Goal: Check status: Check status

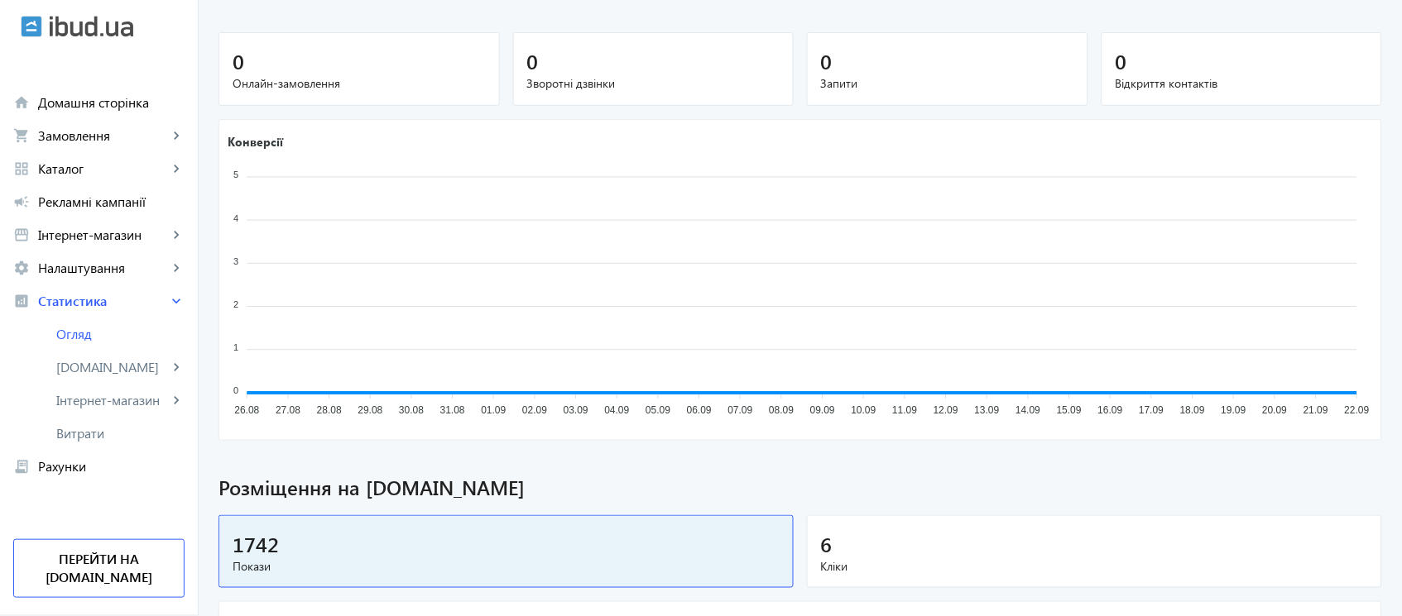
scroll to position [478, 0]
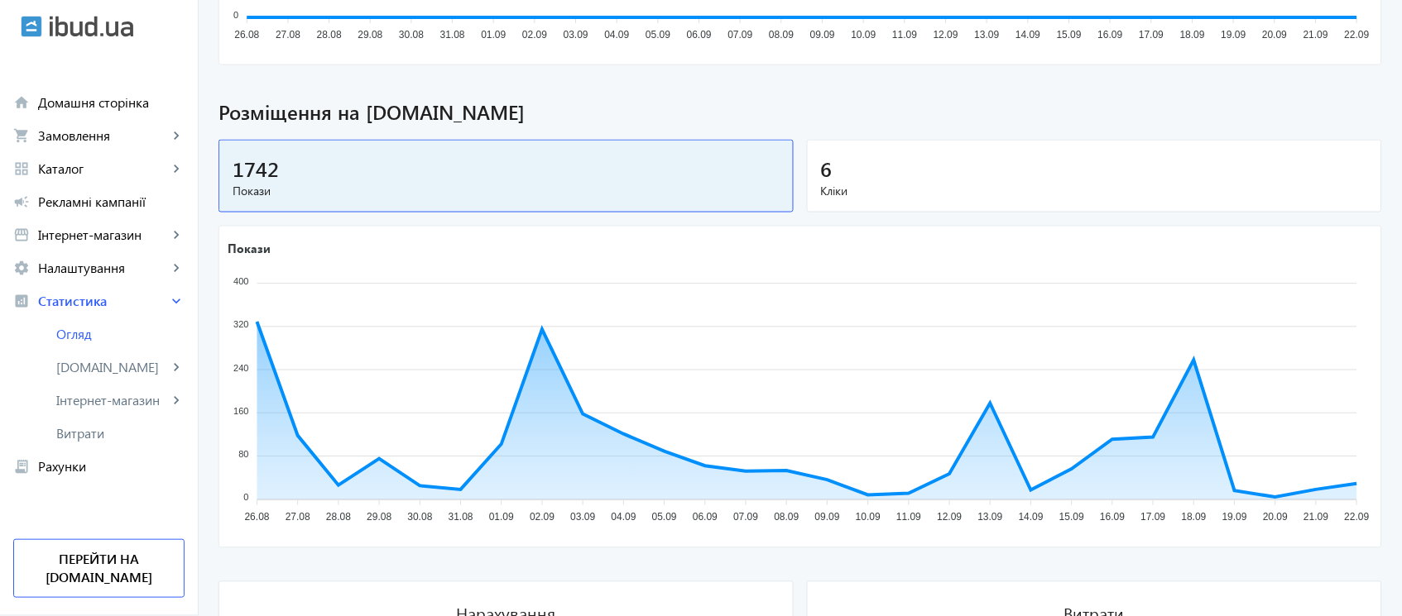
click at [1267, 196] on span "Кліки" at bounding box center [1094, 191] width 547 height 17
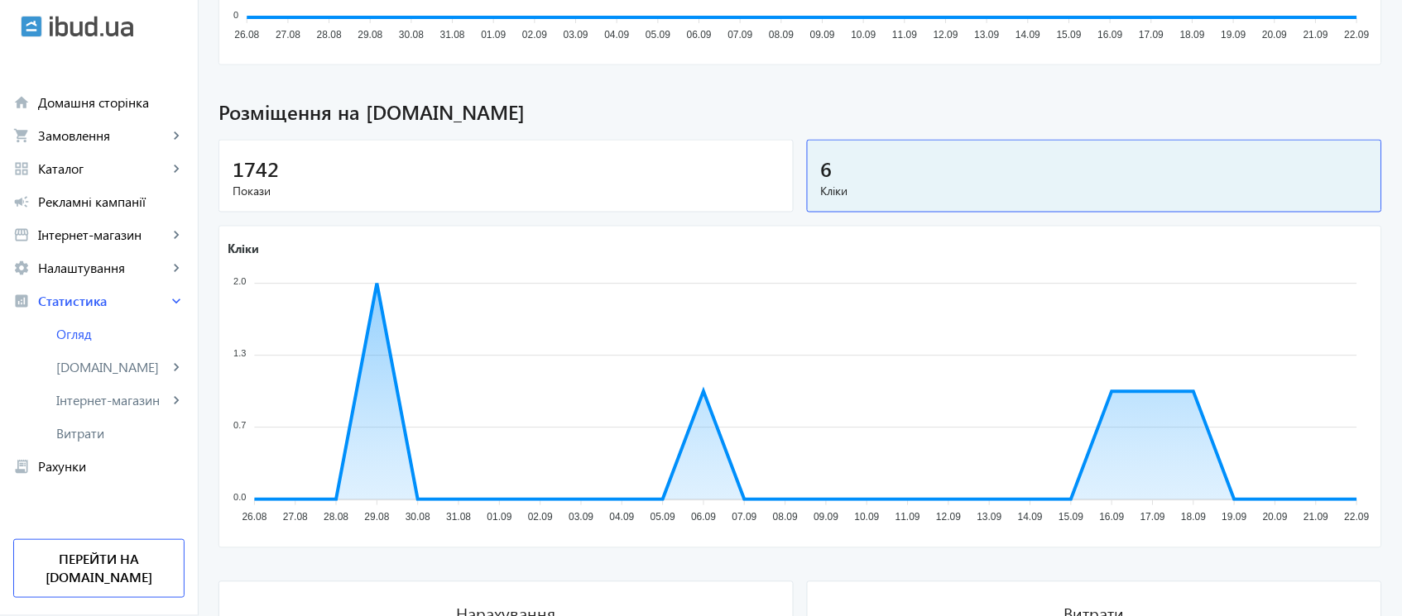
scroll to position [0, 0]
